Goal: Navigation & Orientation: Find specific page/section

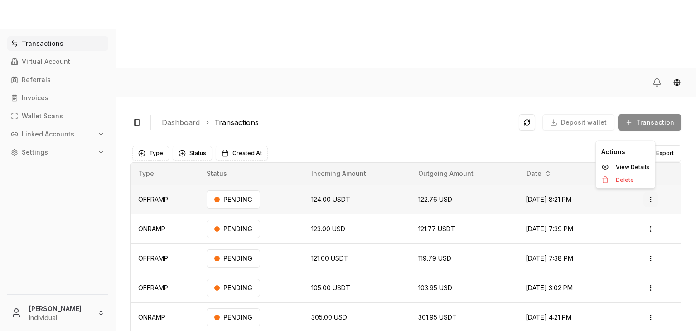
click at [647, 131] on html "Transactions Virtual Account Referrals Invoices Wallet Scans Linked Accounts Se…" at bounding box center [348, 199] width 696 height 399
click at [623, 164] on p "View Details" at bounding box center [633, 166] width 34 height 5
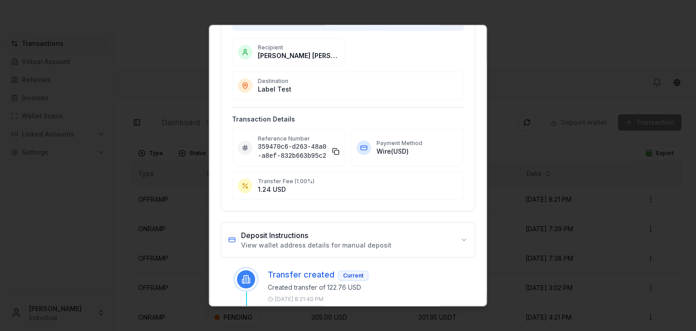
scroll to position [79, 0]
click at [369, 230] on h3 "Deposit Instructions" at bounding box center [316, 234] width 150 height 11
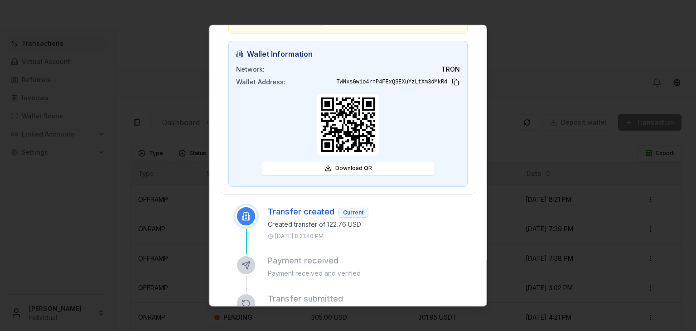
scroll to position [342, 0]
click at [451, 80] on button at bounding box center [455, 81] width 9 height 9
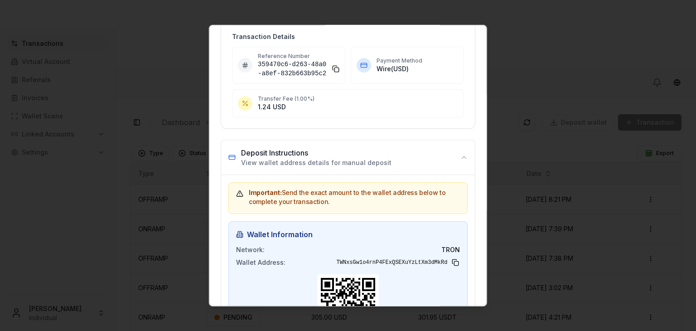
scroll to position [0, 0]
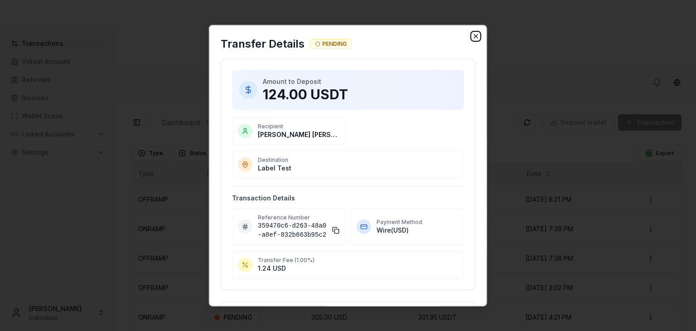
click at [472, 33] on icon "button" at bounding box center [475, 36] width 7 height 7
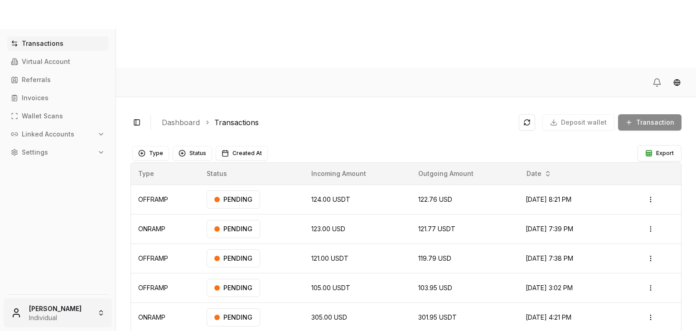
click at [76, 321] on html "Transactions Virtual Account Referrals Invoices Wallet Scans Linked Accounts Se…" at bounding box center [348, 199] width 696 height 399
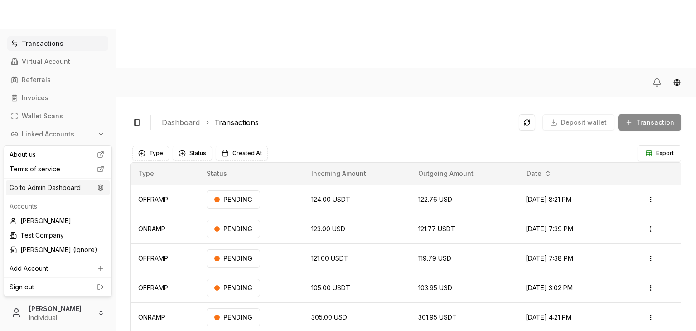
click at [72, 186] on div "Go to Admin Dashboard" at bounding box center [58, 187] width 104 height 14
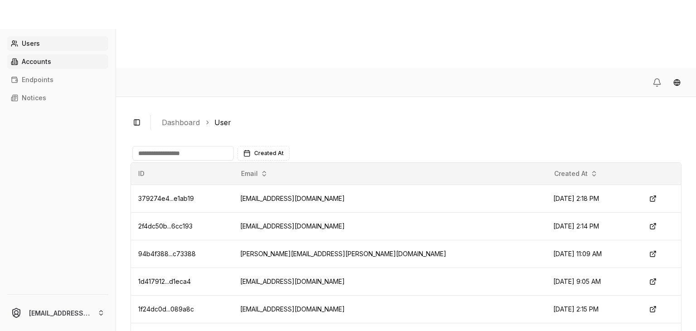
click at [61, 62] on link "Accounts" at bounding box center [57, 61] width 101 height 14
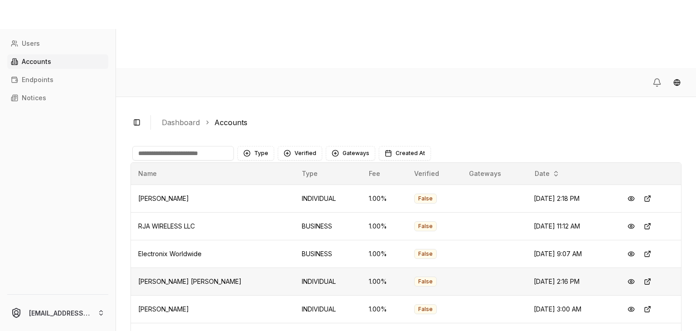
scroll to position [48, 0]
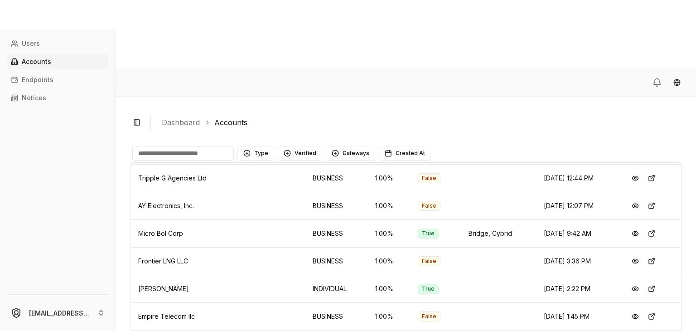
click at [195, 146] on input at bounding box center [182, 153] width 101 height 14
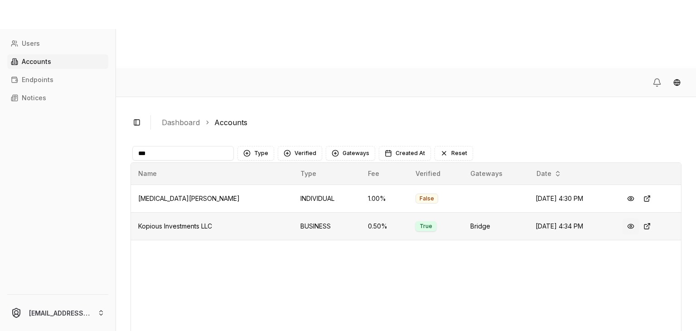
type input "***"
click at [625, 218] on button at bounding box center [630, 226] width 16 height 16
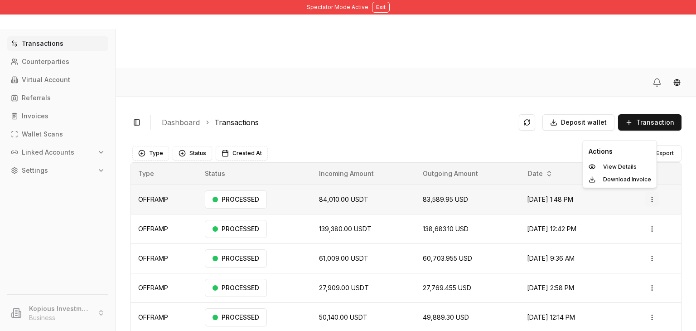
click at [648, 133] on html "Spectator Mode Active Exit Transactions Counterparties Virtual Account Referral…" at bounding box center [348, 199] width 696 height 399
click at [620, 165] on p "View Details" at bounding box center [620, 166] width 34 height 5
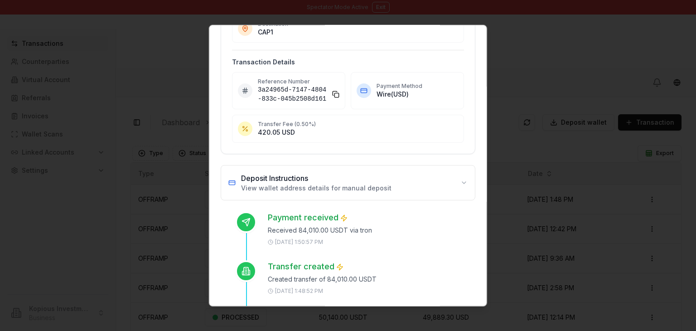
scroll to position [175, 0]
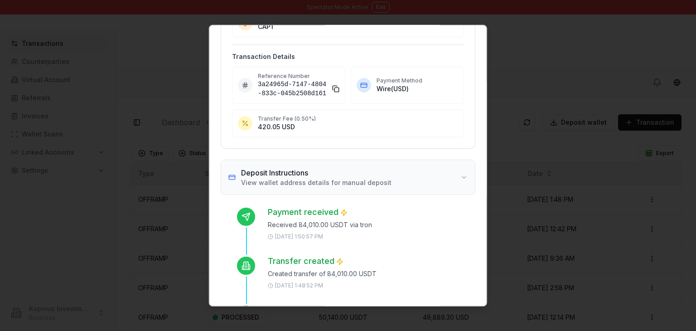
click at [382, 182] on button "Deposit Instructions View wallet address details for manual deposit" at bounding box center [348, 177] width 254 height 34
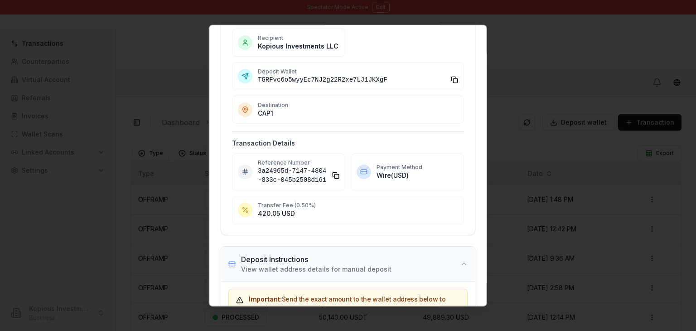
scroll to position [0, 0]
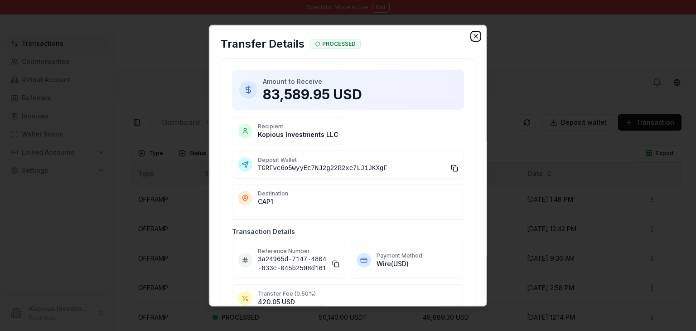
click at [472, 34] on icon "button" at bounding box center [475, 36] width 7 height 7
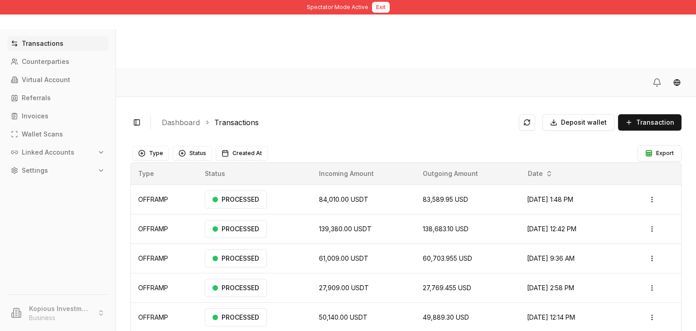
click at [375, 8] on button "Exit" at bounding box center [381, 7] width 18 height 11
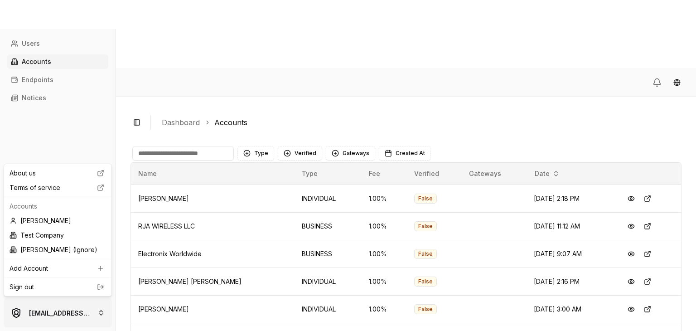
click at [51, 316] on html "Users Accounts Endpoints Notices [EMAIL_ADDRESS][DOMAIN_NAME] Toggle Sidebar Da…" at bounding box center [348, 199] width 696 height 399
click at [65, 217] on div "[PERSON_NAME]" at bounding box center [58, 220] width 104 height 14
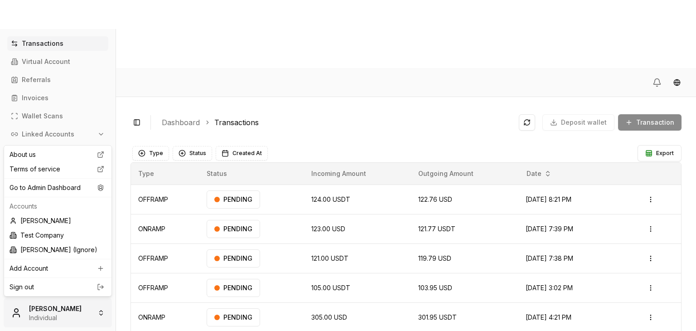
click at [76, 321] on html "Transactions Virtual Account Referrals Invoices Wallet Scans Linked Accounts Se…" at bounding box center [348, 199] width 696 height 399
click at [71, 186] on div "Go to Admin Dashboard" at bounding box center [58, 187] width 104 height 14
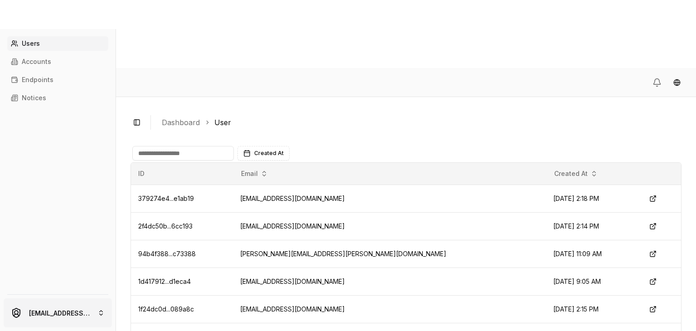
click at [72, 309] on html "Users Accounts Endpoints Notices brandonalcocertest@gmail.com Toggle Sidebar Da…" at bounding box center [348, 199] width 696 height 399
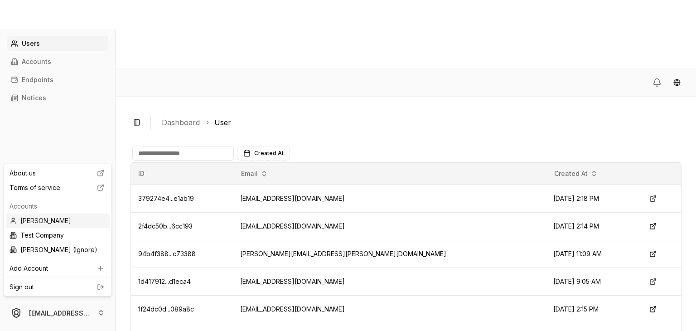
click at [63, 224] on div "[PERSON_NAME]" at bounding box center [58, 220] width 104 height 14
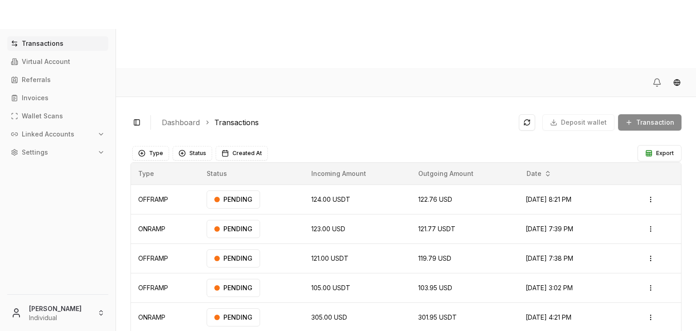
click at [57, 49] on link "Transactions" at bounding box center [57, 43] width 101 height 14
click at [48, 66] on link "Virtual Account" at bounding box center [57, 61] width 101 height 14
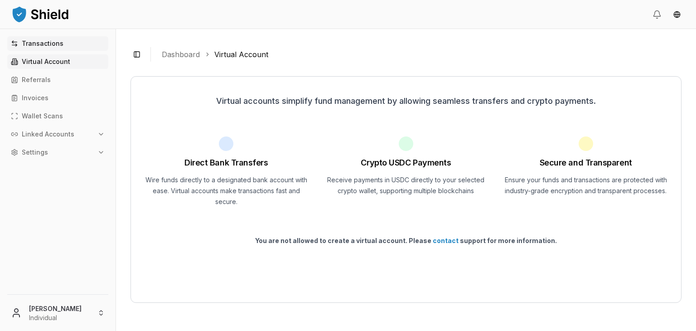
click at [40, 49] on link "Transactions" at bounding box center [57, 43] width 101 height 14
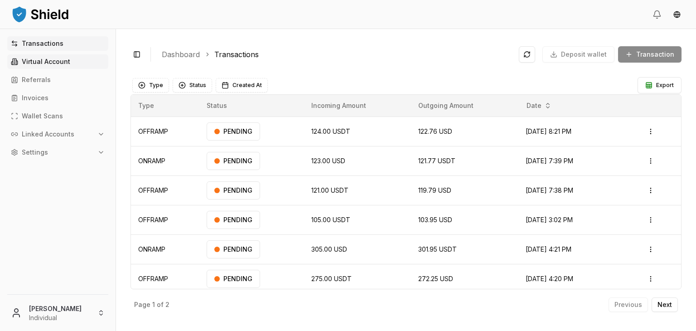
click at [41, 59] on p "Virtual Account" at bounding box center [46, 61] width 48 height 6
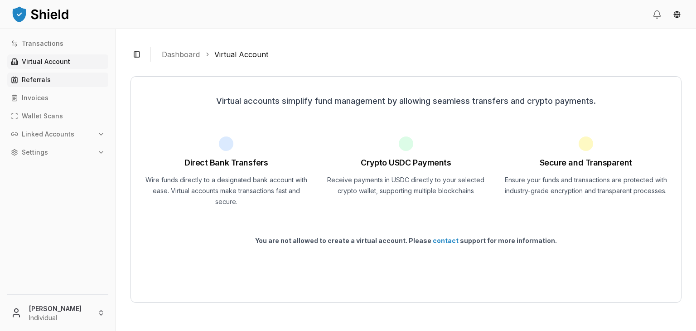
click at [36, 75] on link "Referrals" at bounding box center [57, 79] width 101 height 14
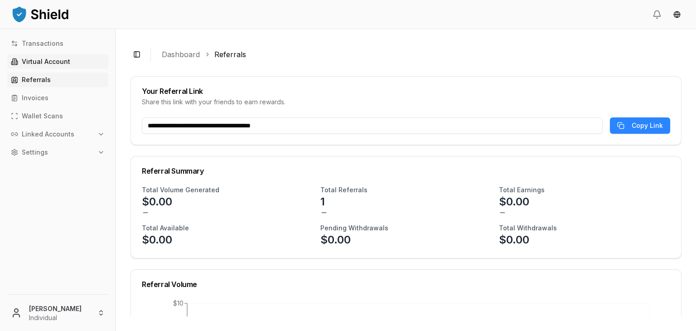
click at [40, 65] on p "Virtual Account" at bounding box center [46, 61] width 48 height 6
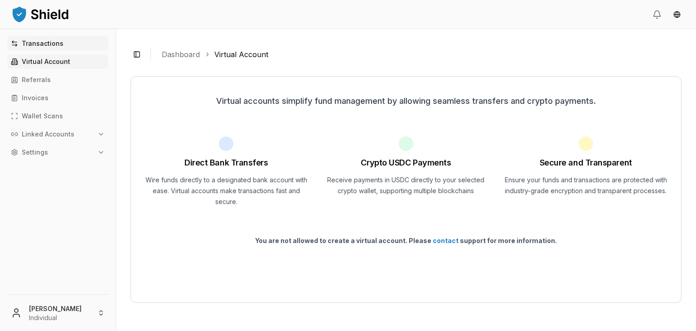
click at [48, 45] on p "Transactions" at bounding box center [43, 43] width 42 height 6
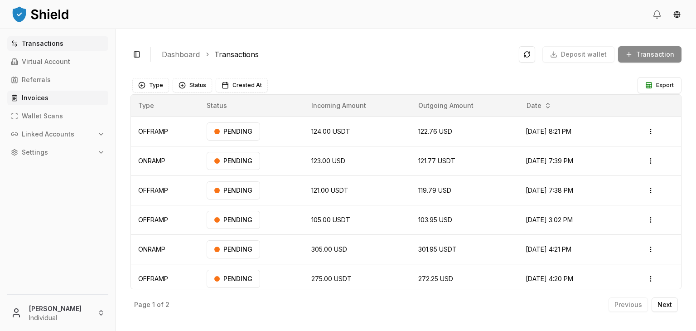
click at [34, 98] on p "Invoices" at bounding box center [35, 98] width 27 height 6
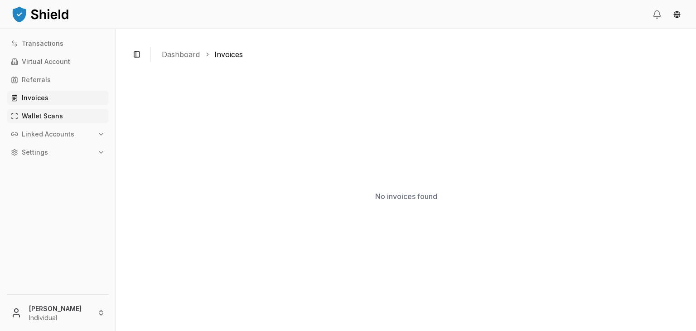
click at [48, 122] on link "Wallet Scans" at bounding box center [57, 116] width 101 height 14
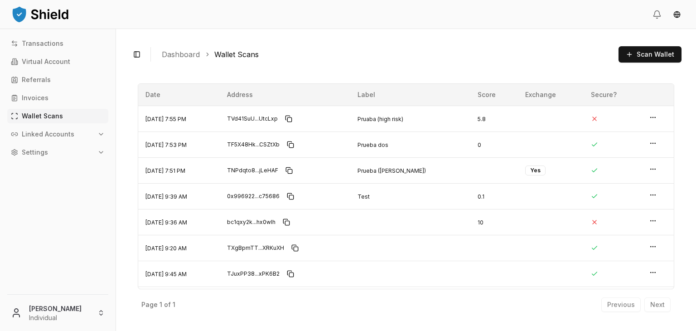
click at [52, 131] on p "Linked Accounts" at bounding box center [48, 134] width 53 height 6
click at [52, 144] on link "Wallets" at bounding box center [58, 149] width 79 height 14
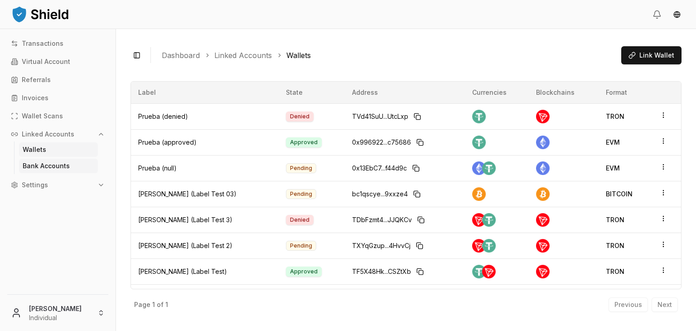
click at [62, 166] on p "Bank Accounts" at bounding box center [46, 166] width 47 height 6
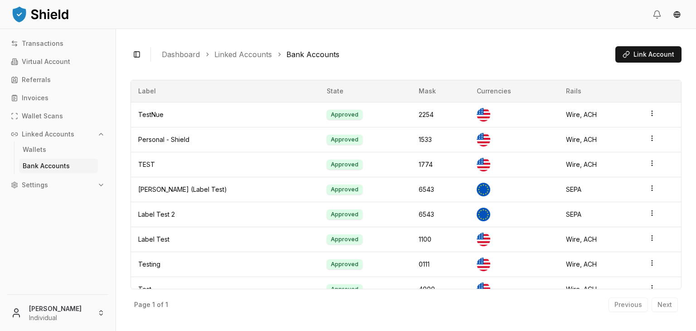
click at [76, 181] on button "Settings" at bounding box center [57, 185] width 101 height 14
click at [54, 226] on link "Team" at bounding box center [58, 233] width 79 height 14
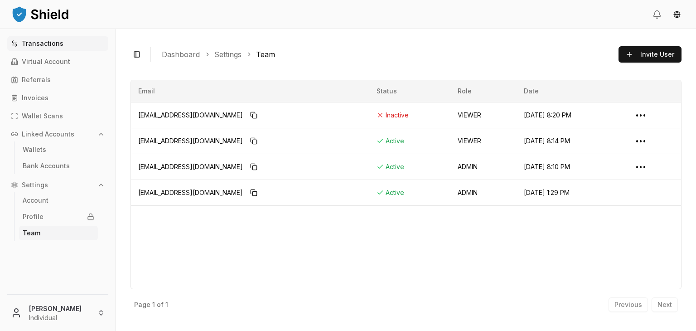
click at [41, 42] on p "Transactions" at bounding box center [43, 43] width 42 height 6
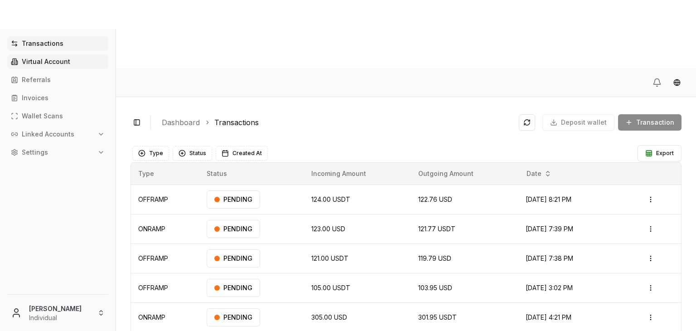
click at [37, 56] on link "Virtual Account" at bounding box center [57, 61] width 101 height 14
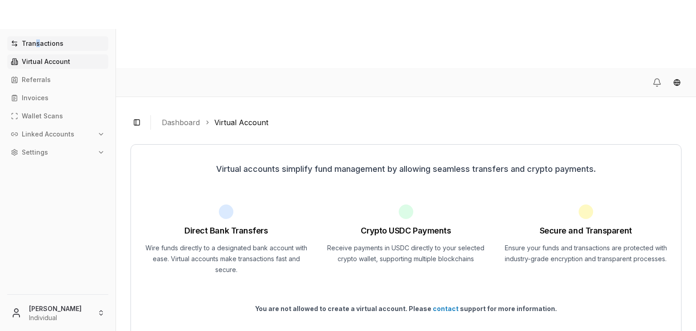
drag, startPoint x: 38, startPoint y: 35, endPoint x: 34, endPoint y: 44, distance: 10.5
click at [34, 44] on div "Transactions Virtual Account Referrals Invoices Wallet Scans Linked Accounts Se…" at bounding box center [57, 180] width 115 height 302
click at [34, 44] on p "Transactions" at bounding box center [43, 43] width 42 height 6
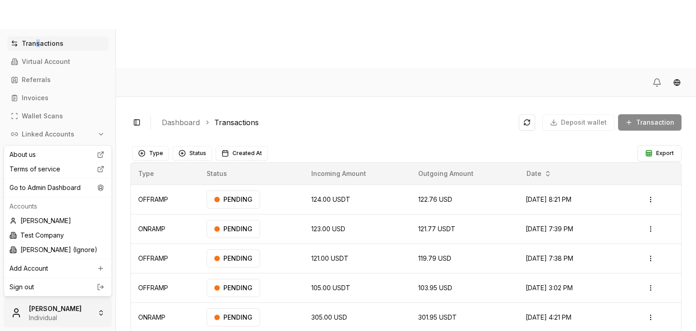
click at [86, 316] on html "Transactions Virtual Account Referrals Invoices Wallet Scans Linked Accounts Se…" at bounding box center [348, 199] width 696 height 399
click at [87, 281] on div "Sign out" at bounding box center [58, 286] width 104 height 14
click at [80, 304] on html "Transactions Virtual Account Referrals Invoices Wallet Scans Linked Accounts Se…" at bounding box center [348, 199] width 696 height 399
click at [98, 287] on icon at bounding box center [100, 286] width 11 height 7
